Goal: Transaction & Acquisition: Purchase product/service

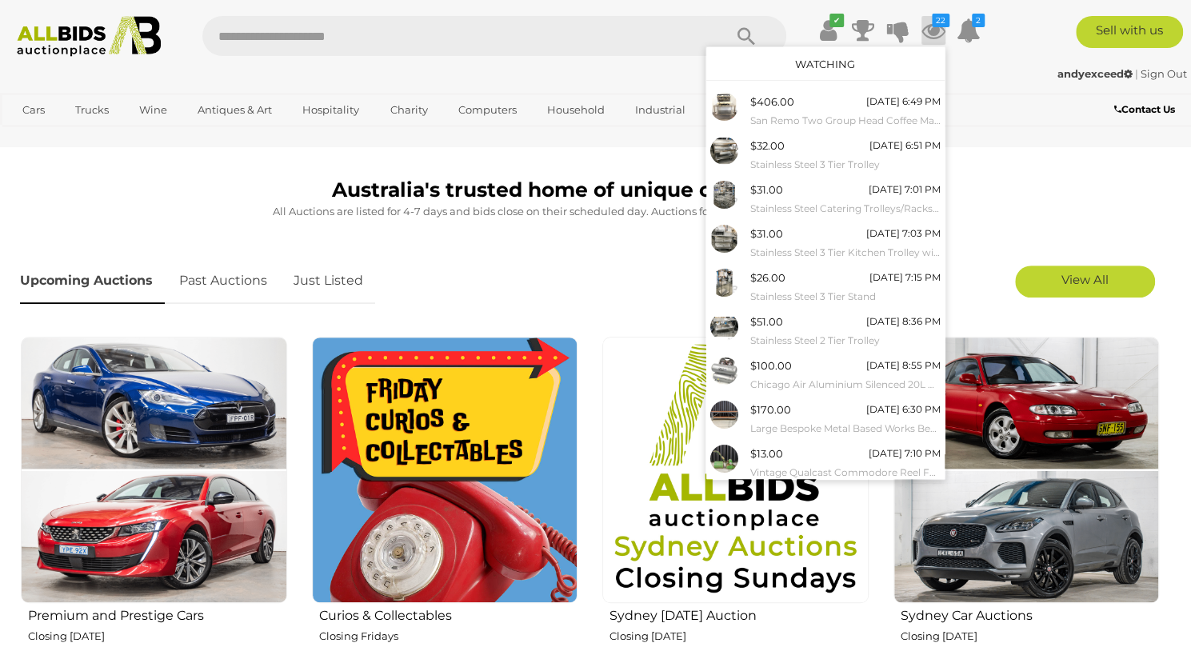
scroll to position [390, 0]
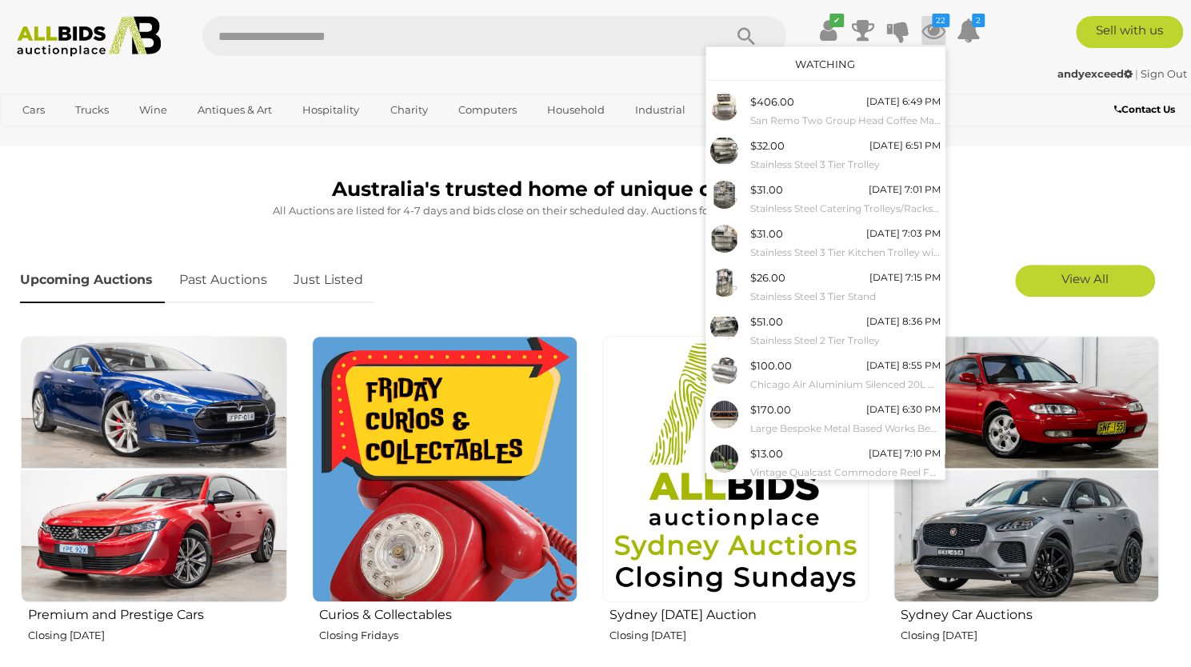
click at [331, 282] on link "Just Listed" at bounding box center [329, 280] width 94 height 47
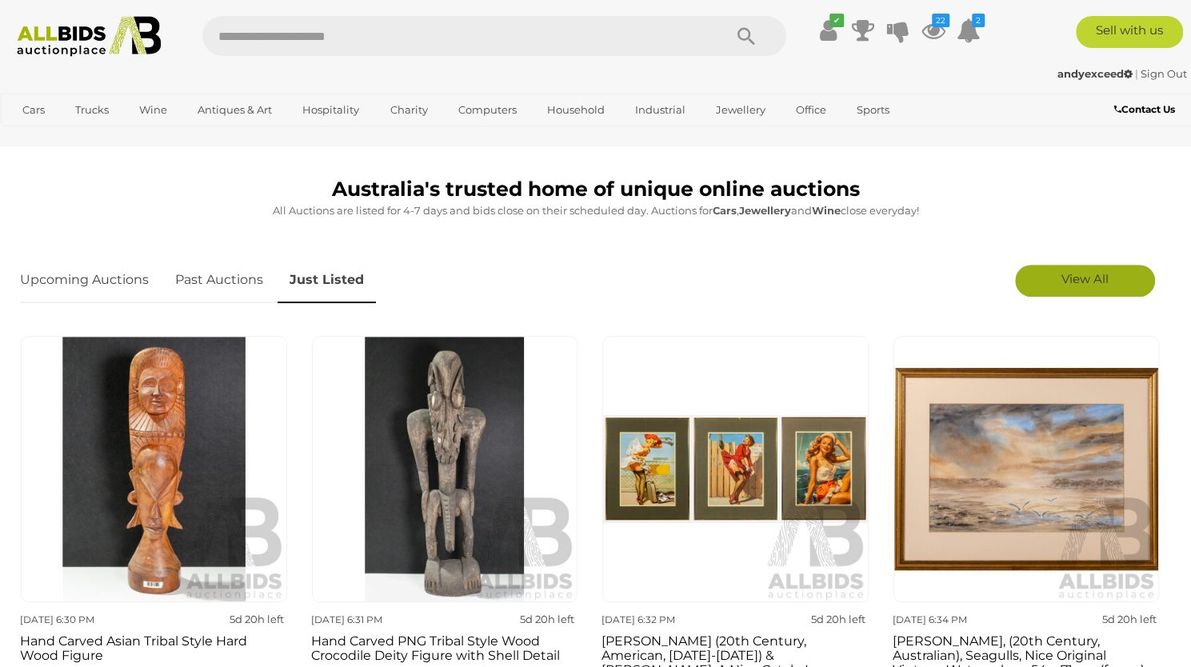
click at [1057, 283] on link "View All" at bounding box center [1085, 281] width 140 height 32
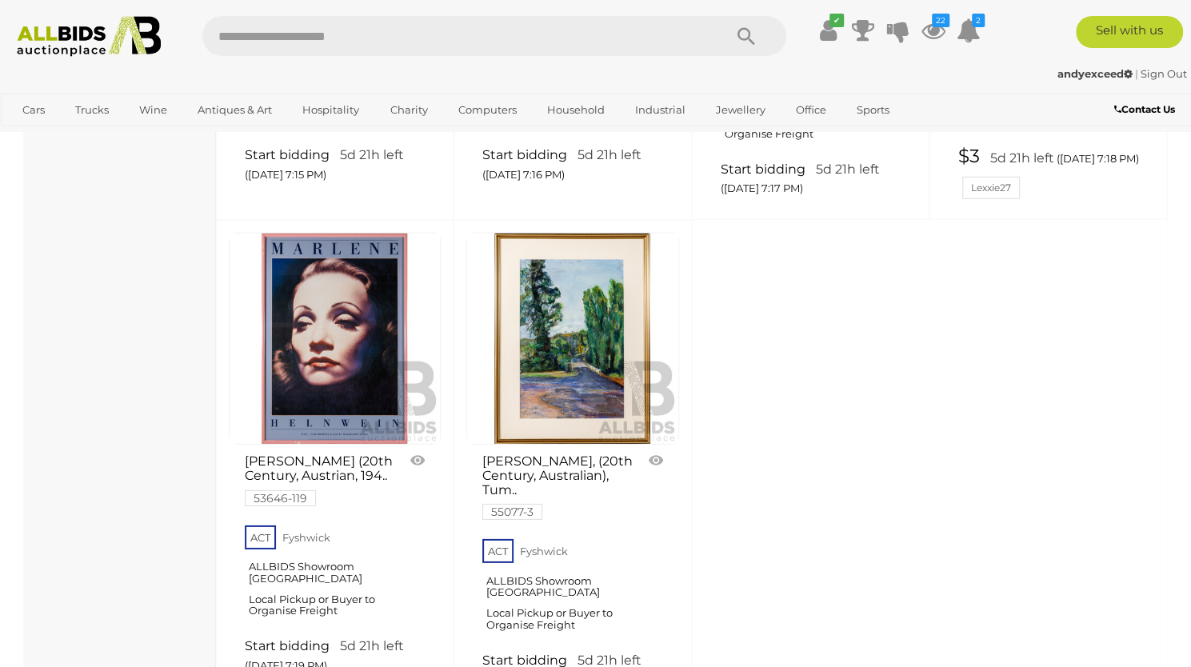
scroll to position [6240, 0]
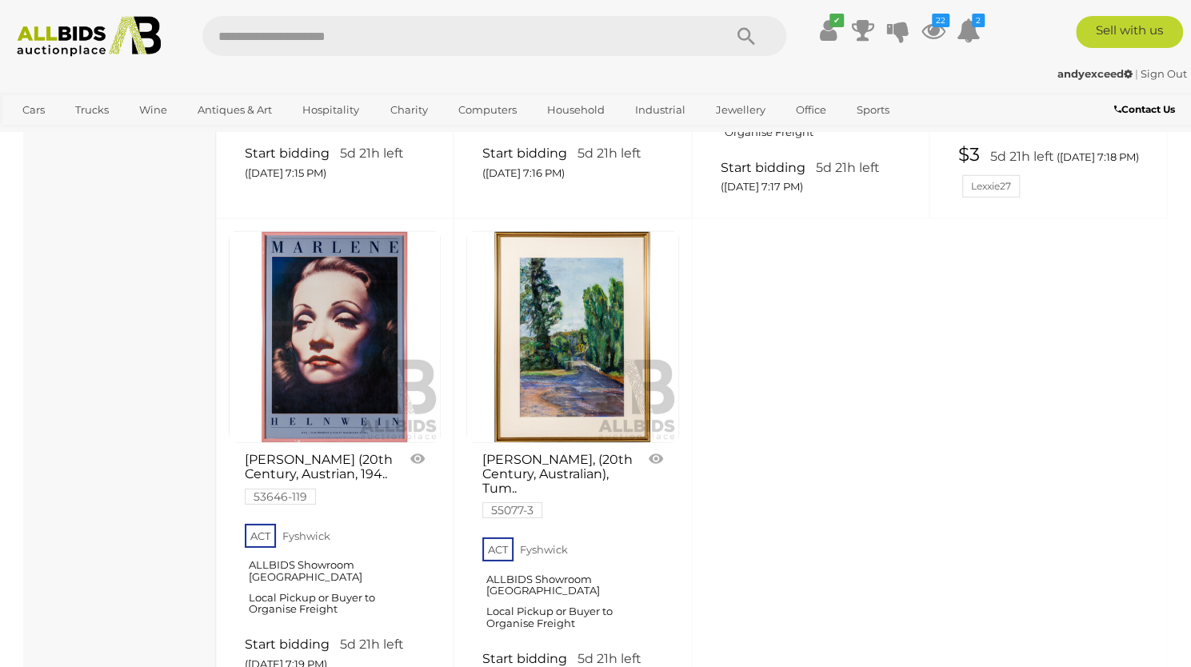
click at [314, 636] on link "Start bidding 5d 21h left (Friday 7:19 PM)" at bounding box center [337, 655] width 184 height 38
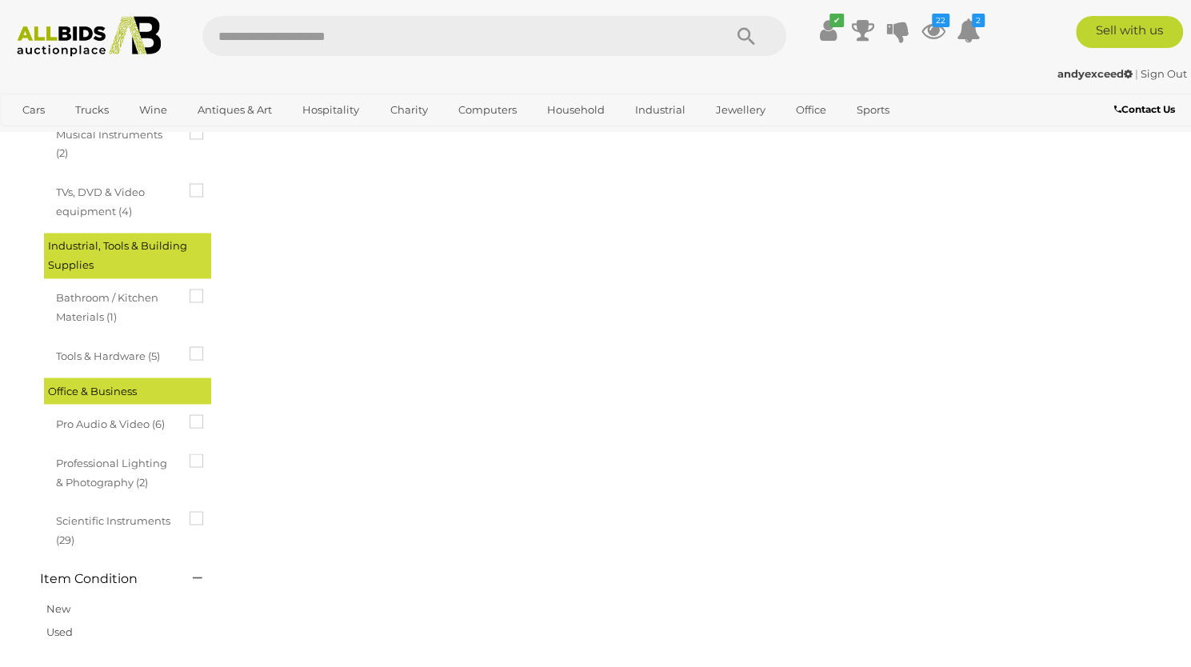
scroll to position [0, 0]
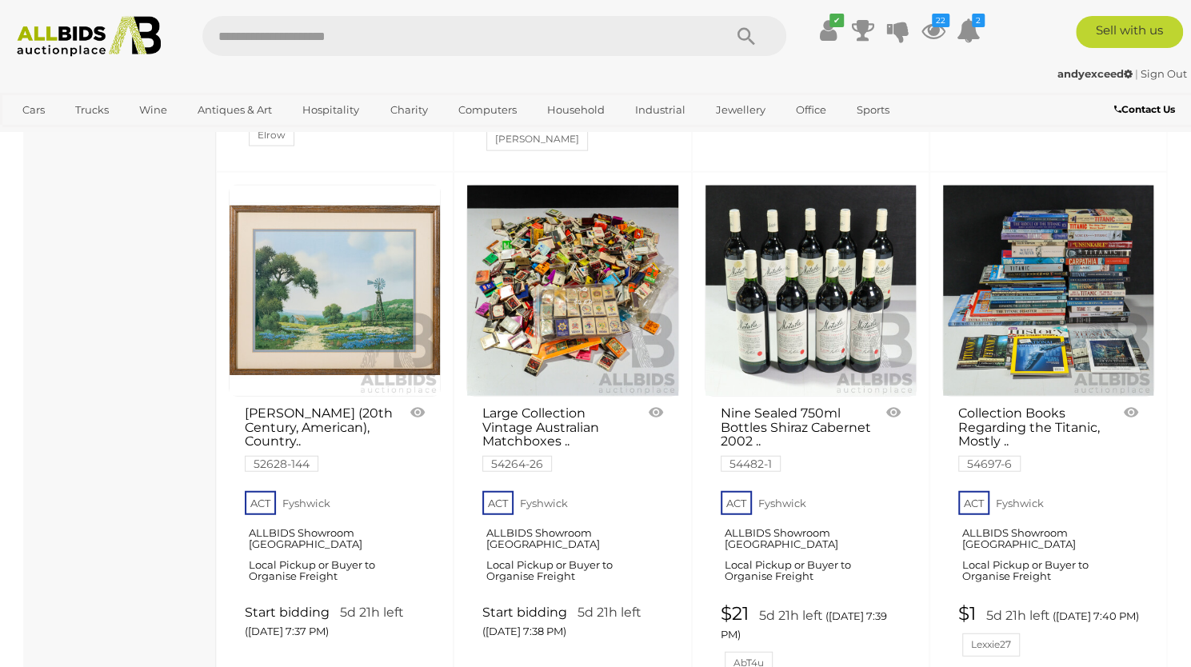
scroll to position [2153, 0]
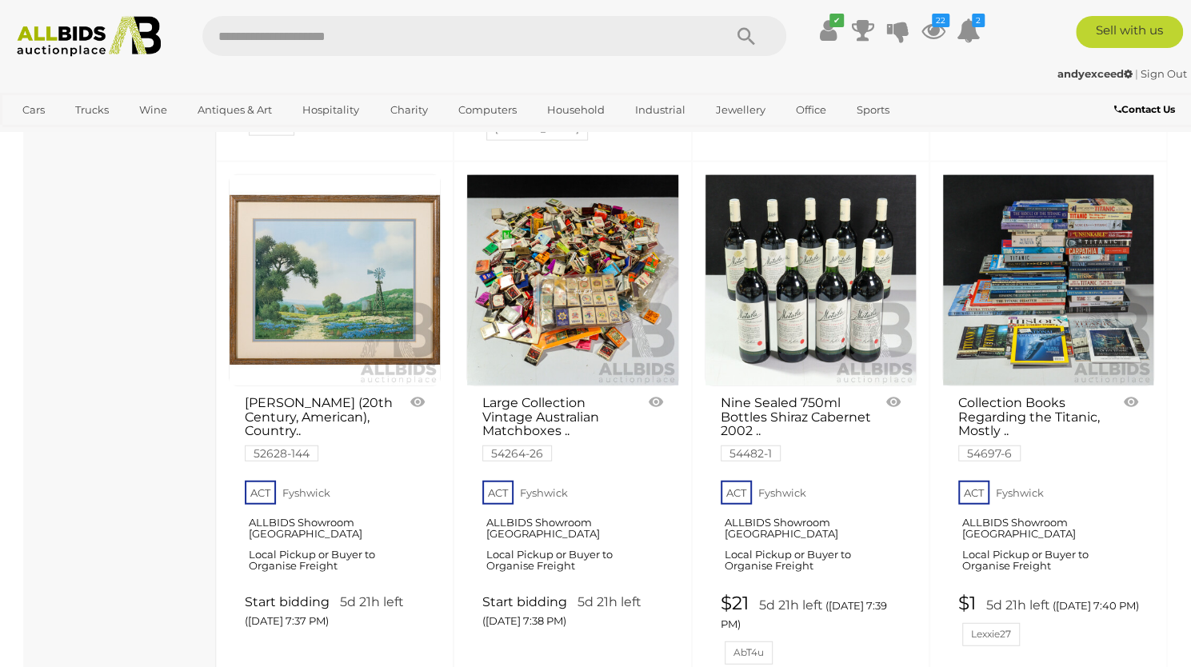
click at [282, 486] on link "ACT Fyshwick ALLBIDS Showroom Fyshwick Local Pickup or Buyer to Organise Freight" at bounding box center [337, 531] width 184 height 110
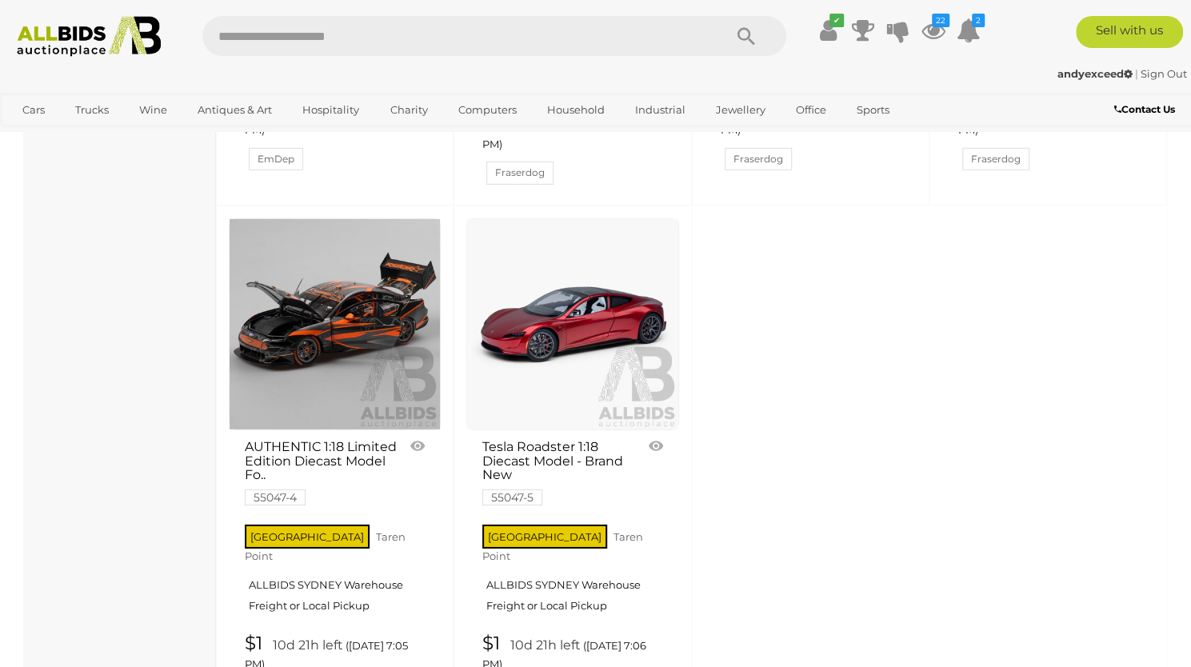
scroll to position [6310, 0]
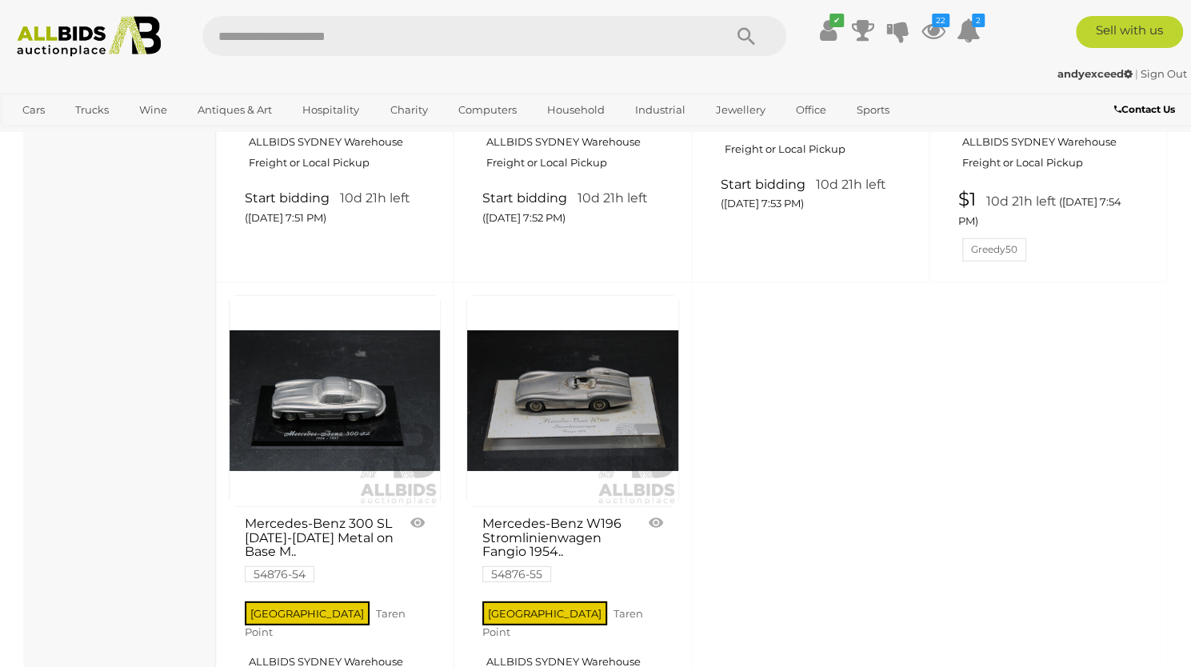
scroll to position [5999, 0]
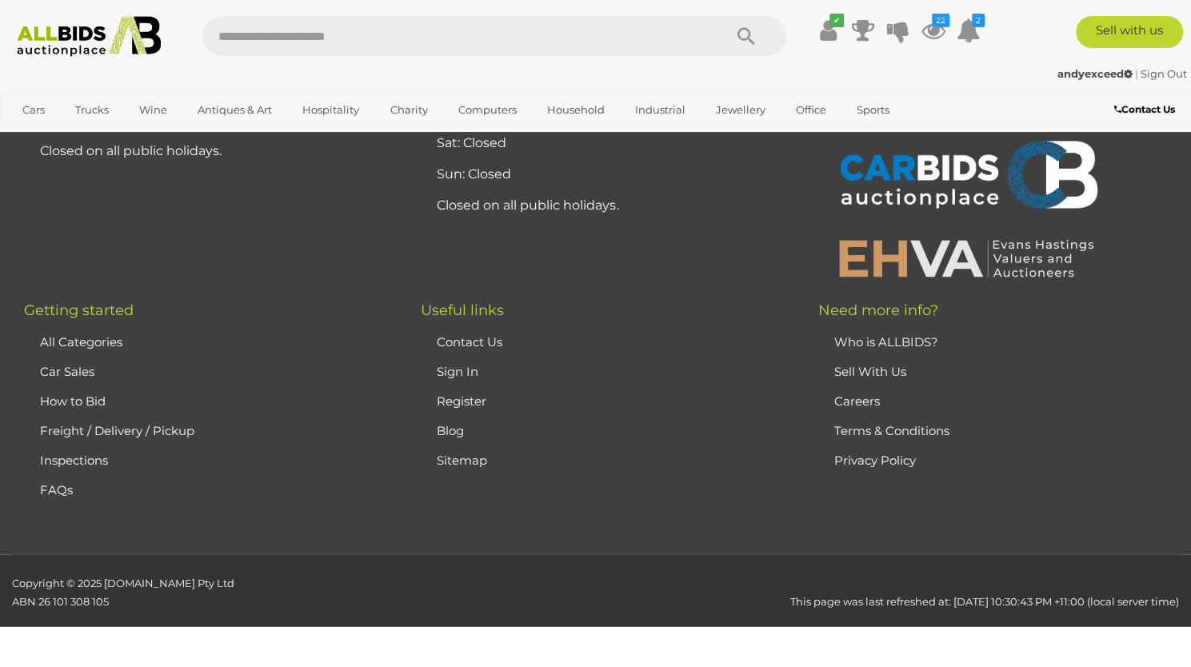
scroll to position [0, 0]
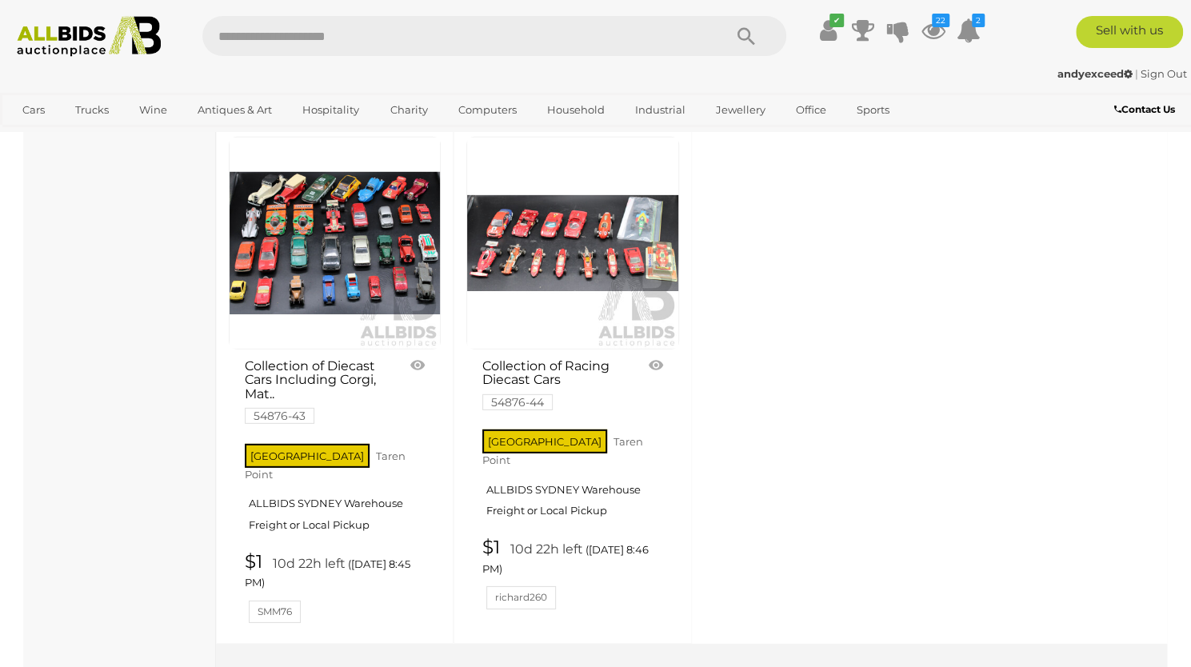
scroll to position [6133, 0]
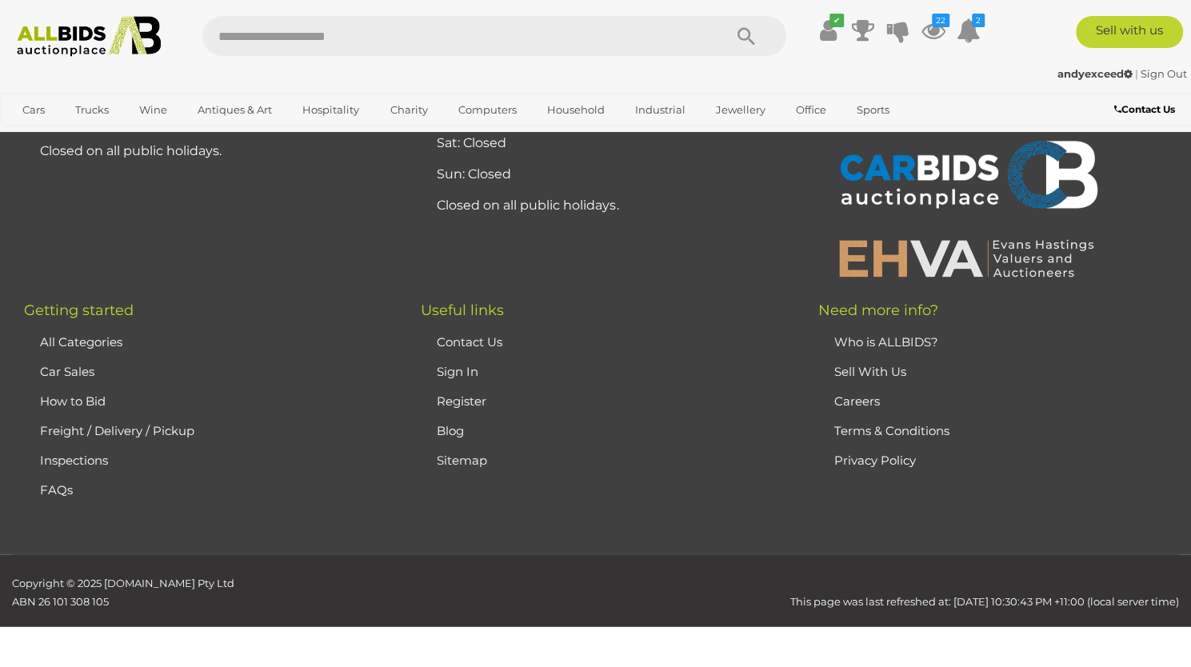
scroll to position [0, 0]
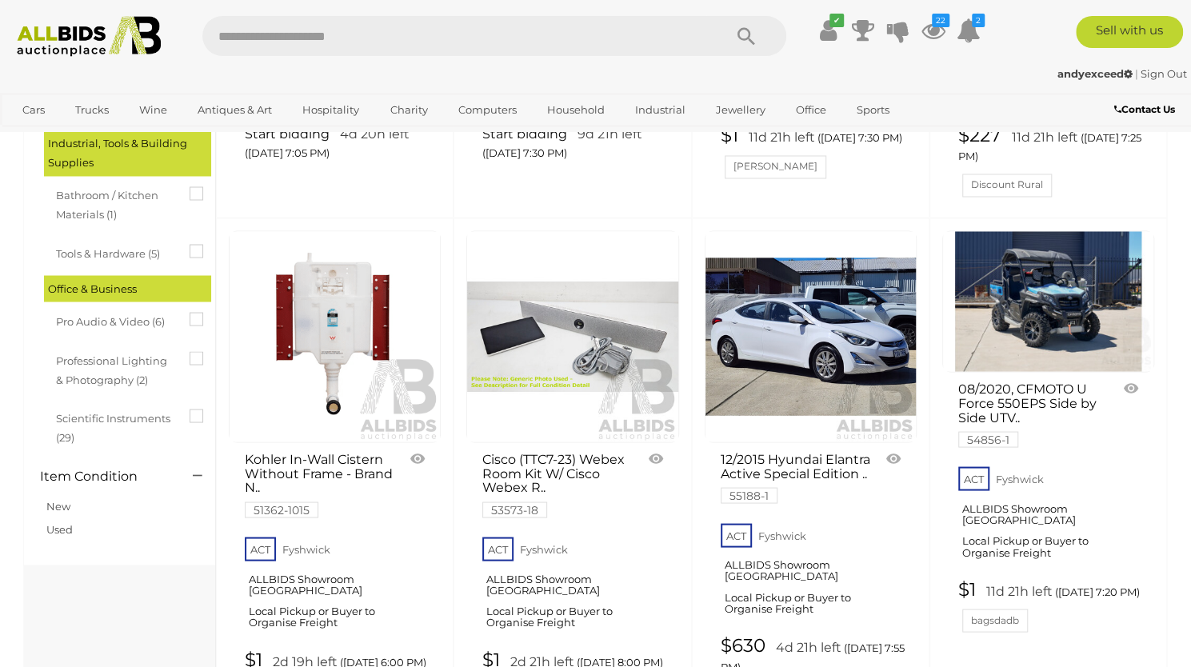
scroll to position [1557, 0]
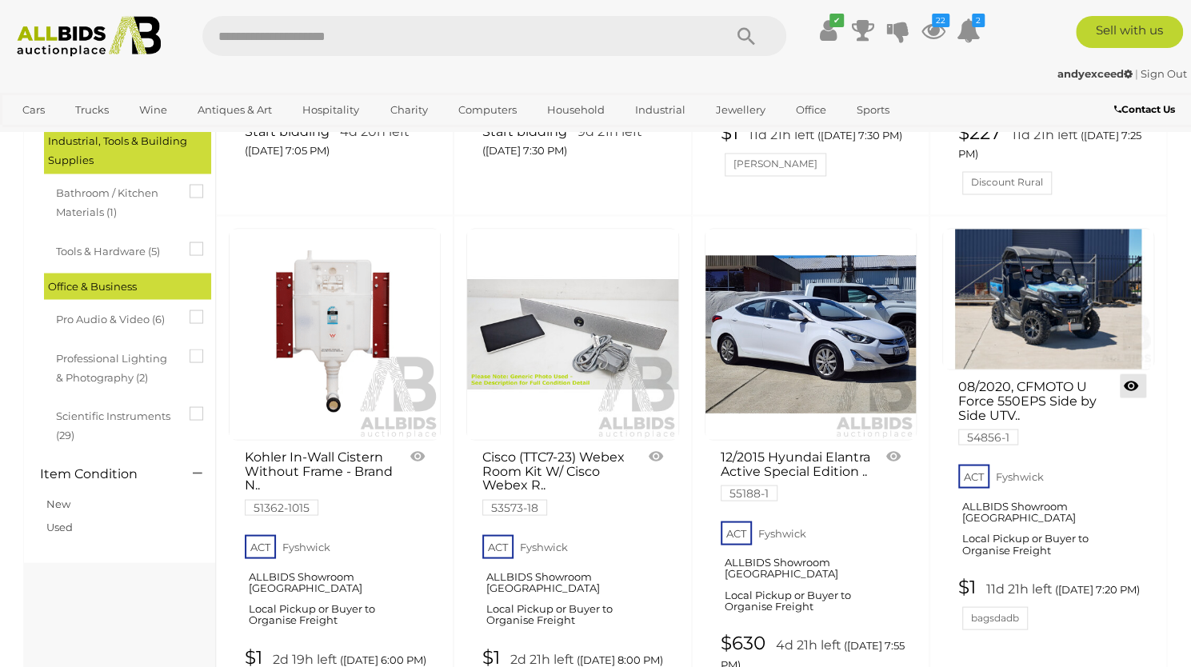
click at [1130, 374] on link at bounding box center [1133, 386] width 26 height 24
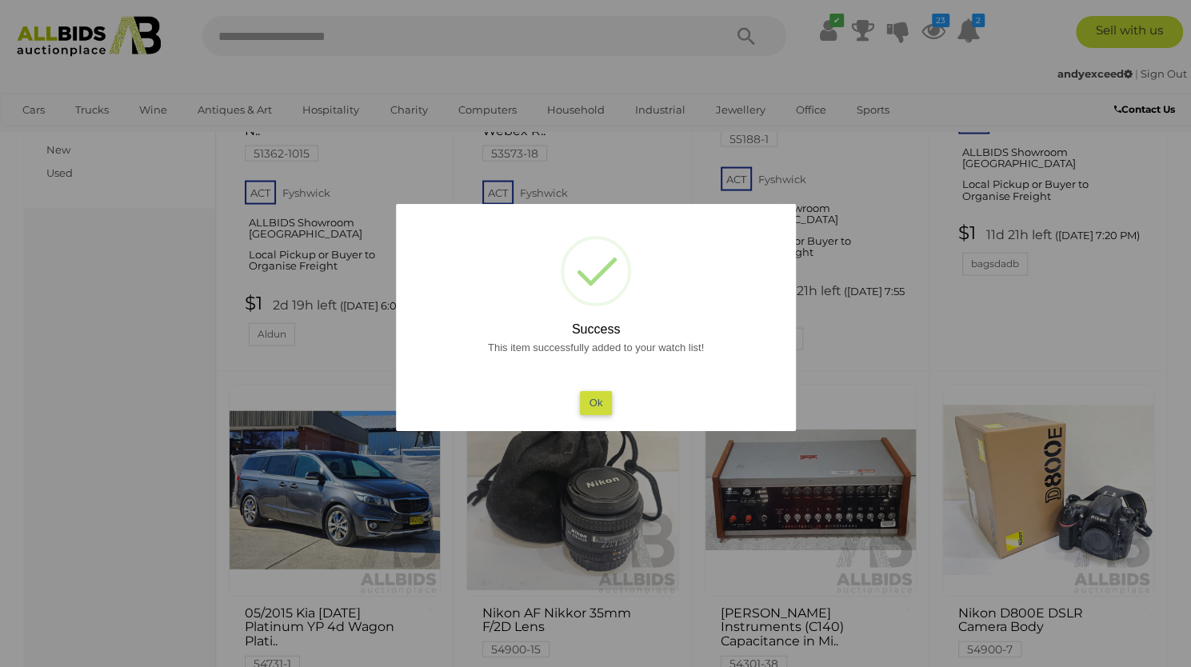
click at [203, 510] on div at bounding box center [595, 333] width 1191 height 667
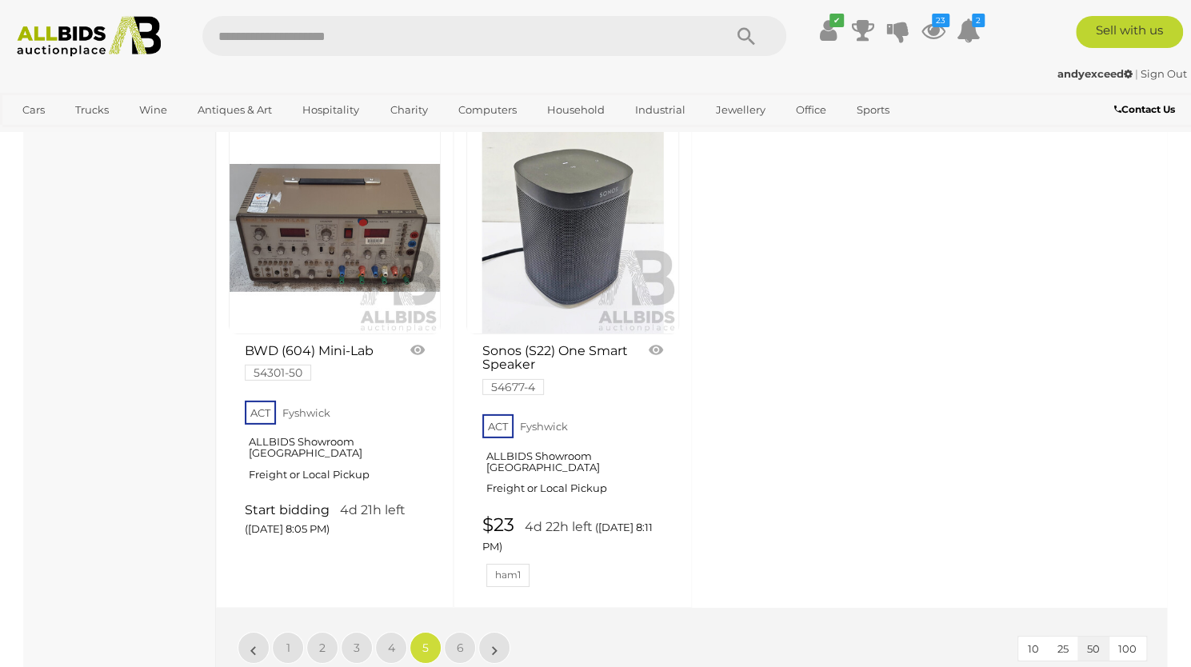
scroll to position [6288, 0]
click at [459, 642] on span "6" at bounding box center [460, 649] width 7 height 14
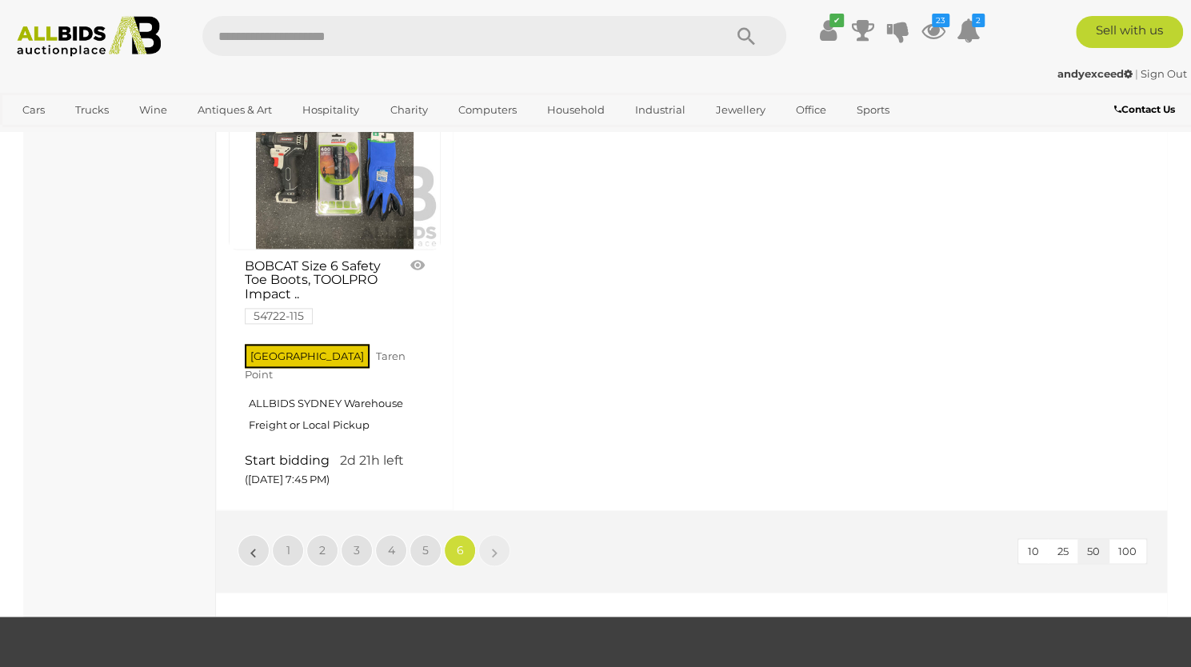
scroll to position [4747, 0]
